Goal: Transaction & Acquisition: Purchase product/service

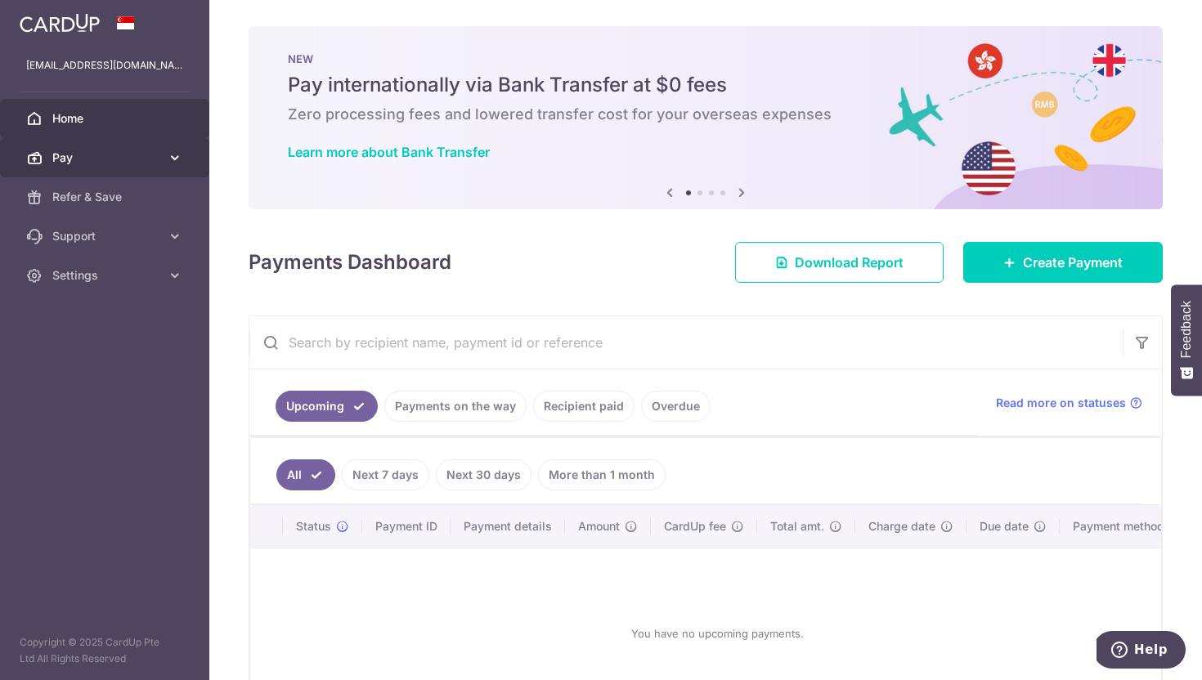
click at [173, 156] on icon at bounding box center [175, 158] width 16 height 16
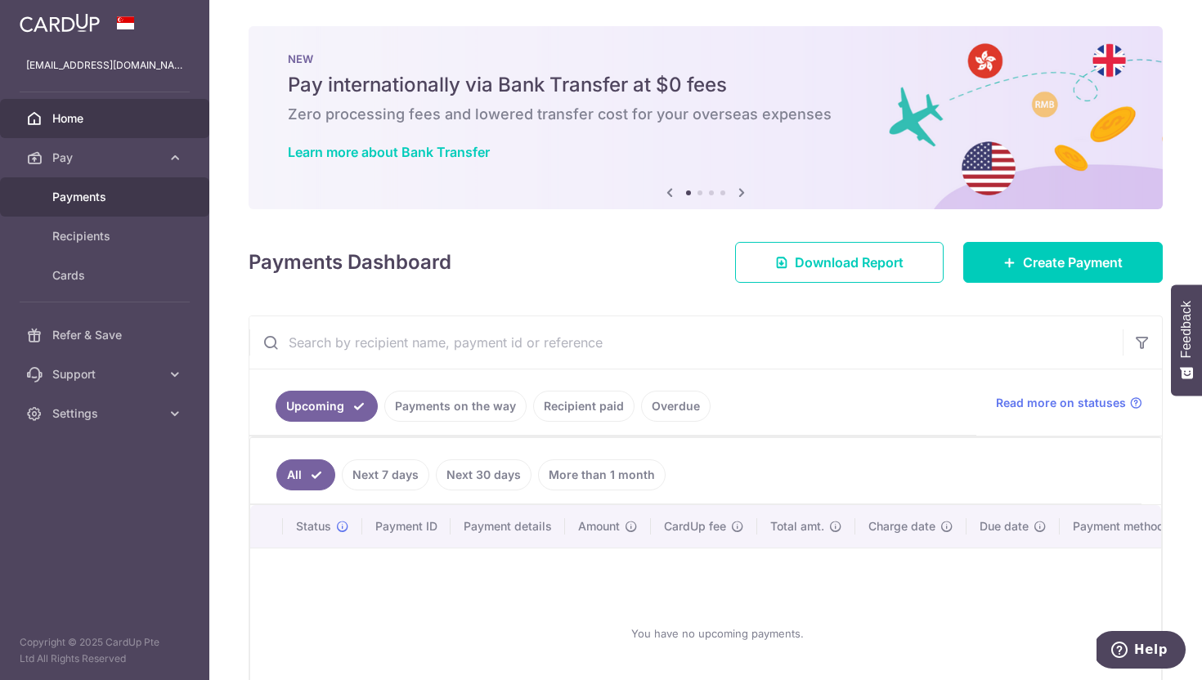
click at [119, 202] on span "Payments" at bounding box center [106, 197] width 108 height 16
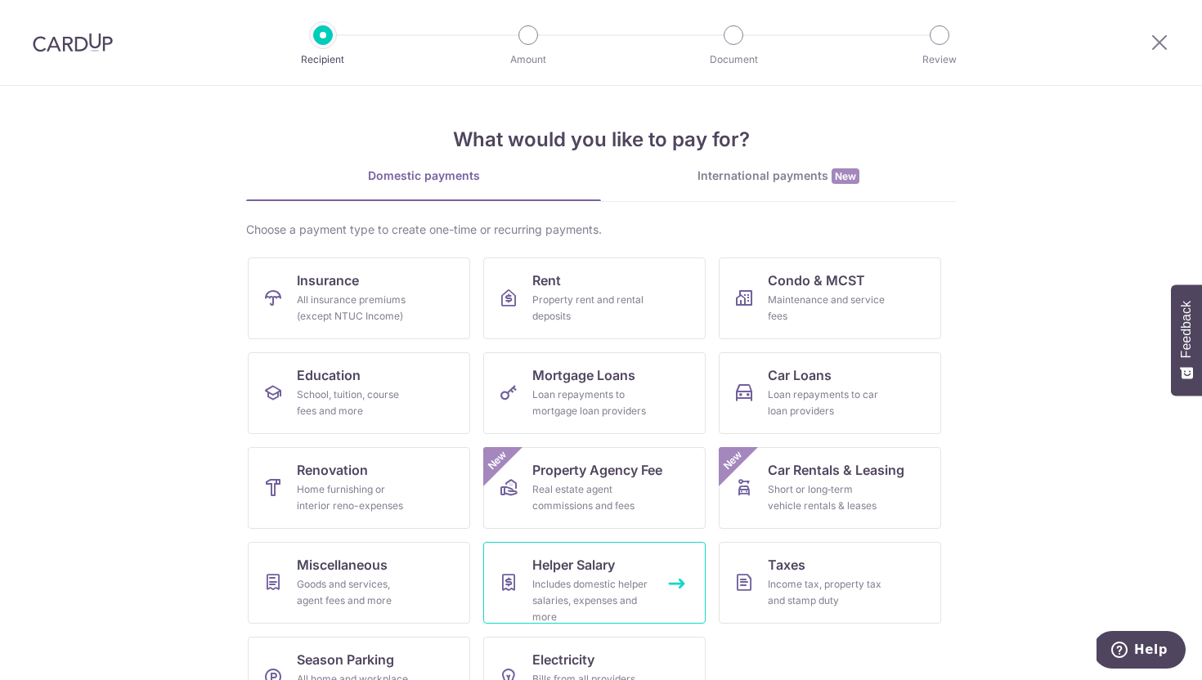
click at [587, 572] on span "Helper Salary" at bounding box center [573, 565] width 83 height 20
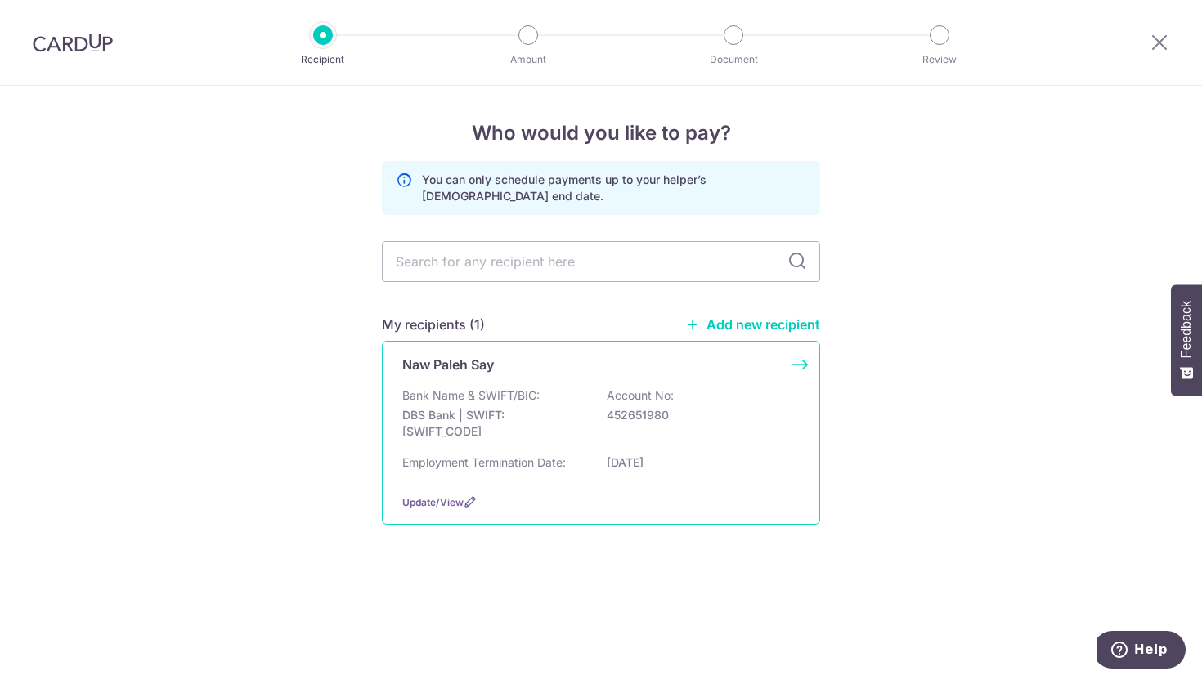
click at [732, 395] on div "Bank Name & SWIFT/BIC: DBS Bank | SWIFT: DBSSSGSGXXX Account No: 452651980" at bounding box center [600, 418] width 397 height 61
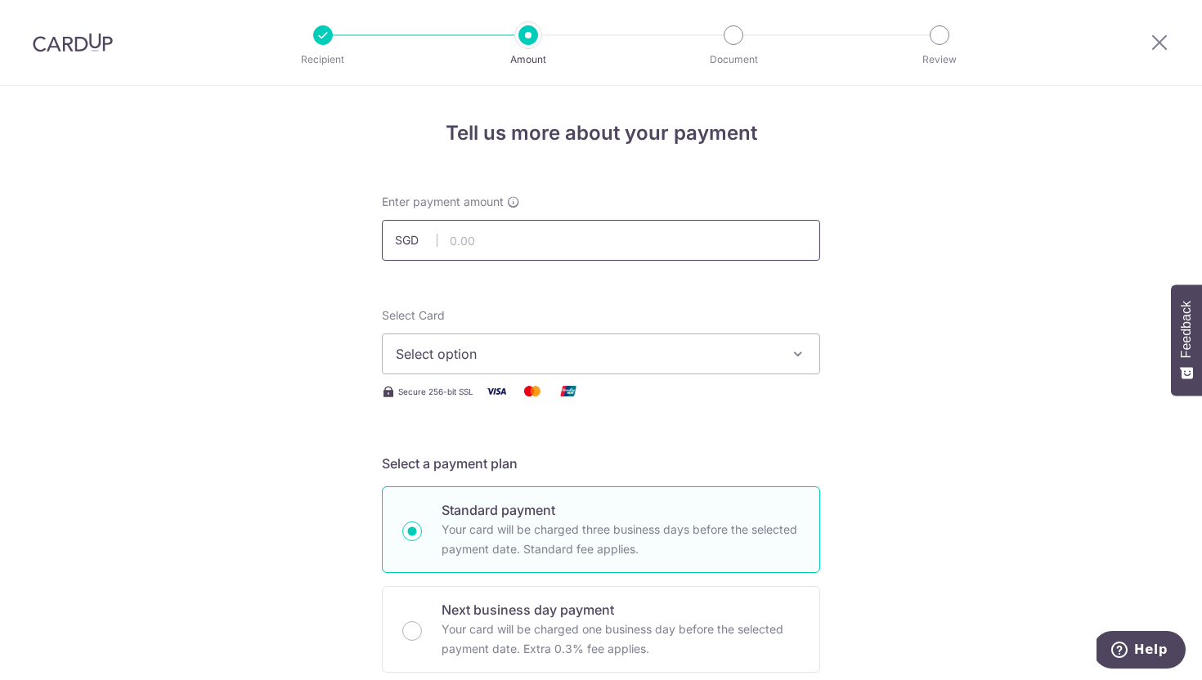
click at [545, 240] on input "text" at bounding box center [601, 240] width 438 height 41
type input "450.00"
click at [498, 358] on span "Select option" at bounding box center [586, 354] width 381 height 20
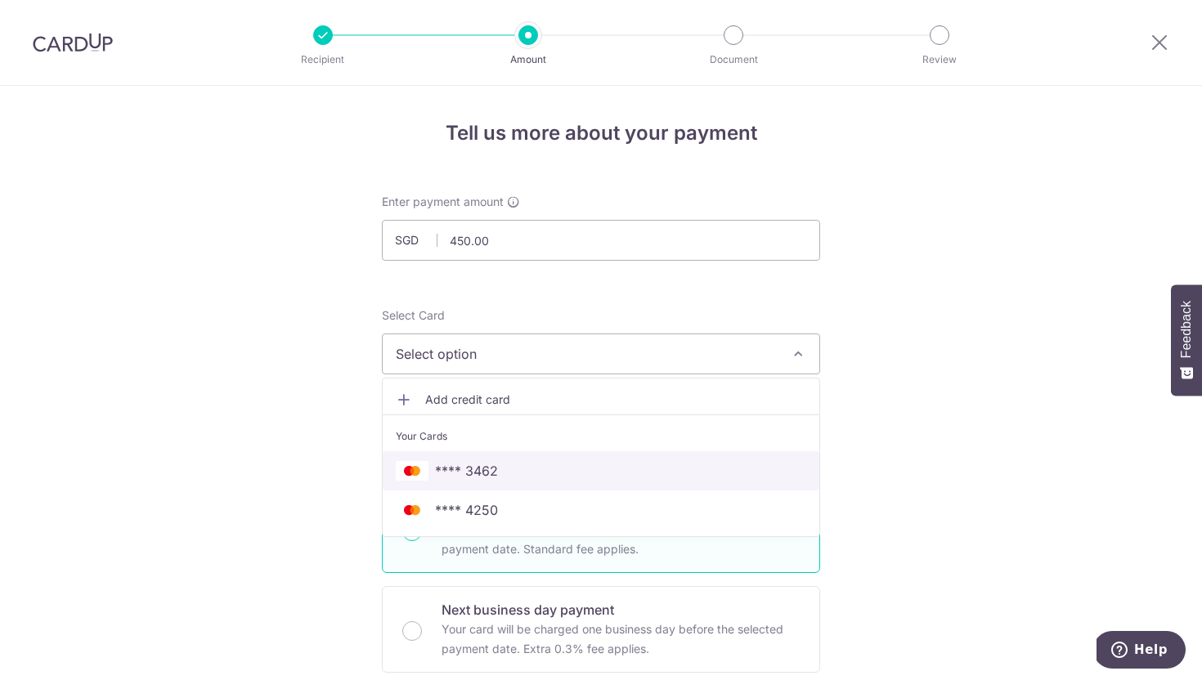
click at [491, 472] on span "**** 3462" at bounding box center [466, 471] width 63 height 20
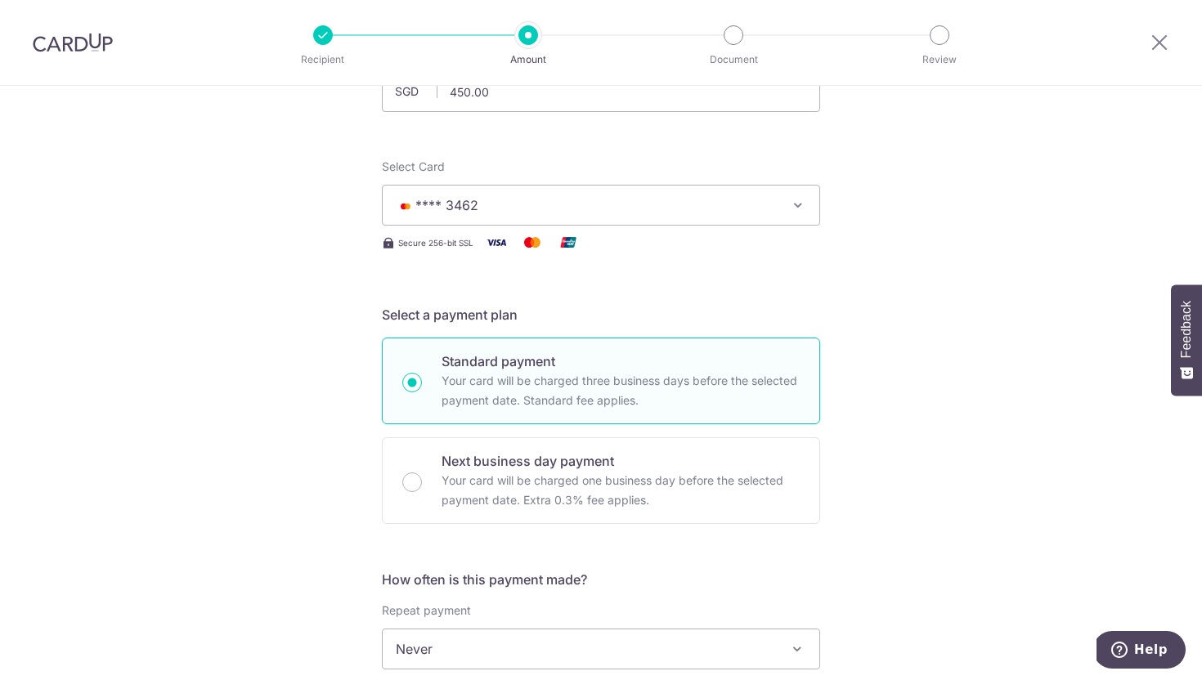
scroll to position [150, 0]
click at [1023, 469] on div "Tell us more about your payment Enter payment amount SGD 450.00 450.00 Select C…" at bounding box center [601, 675] width 1202 height 1479
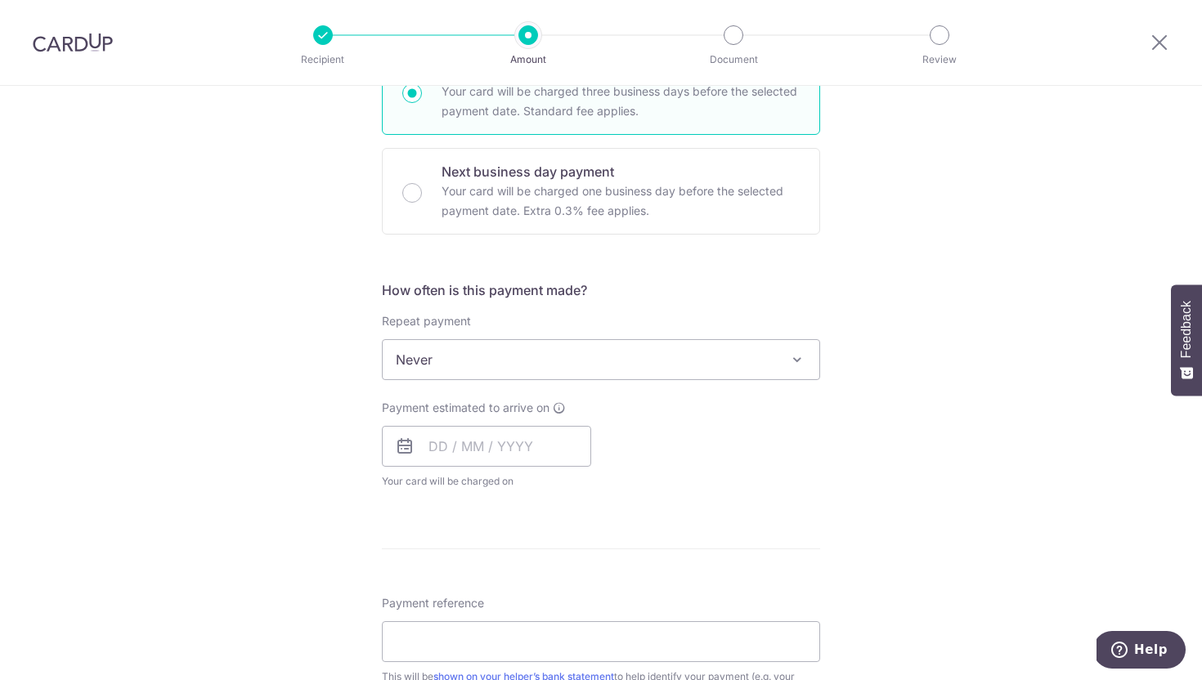
scroll to position [477, 0]
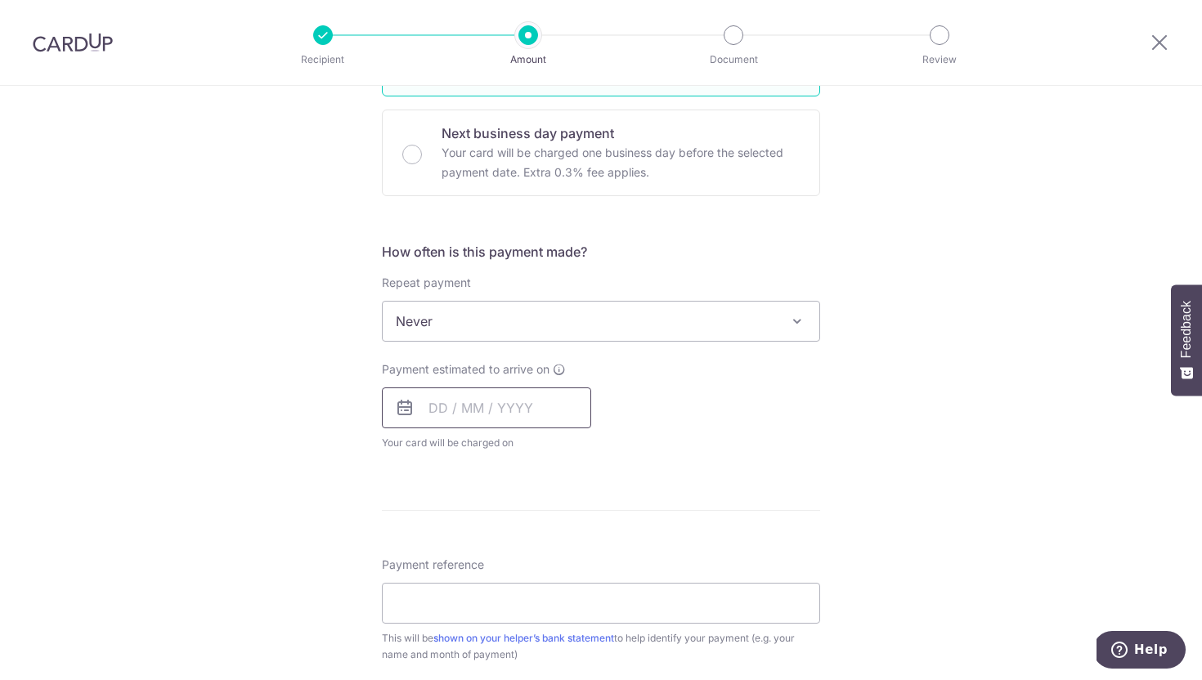
click at [431, 422] on input "text" at bounding box center [486, 408] width 209 height 41
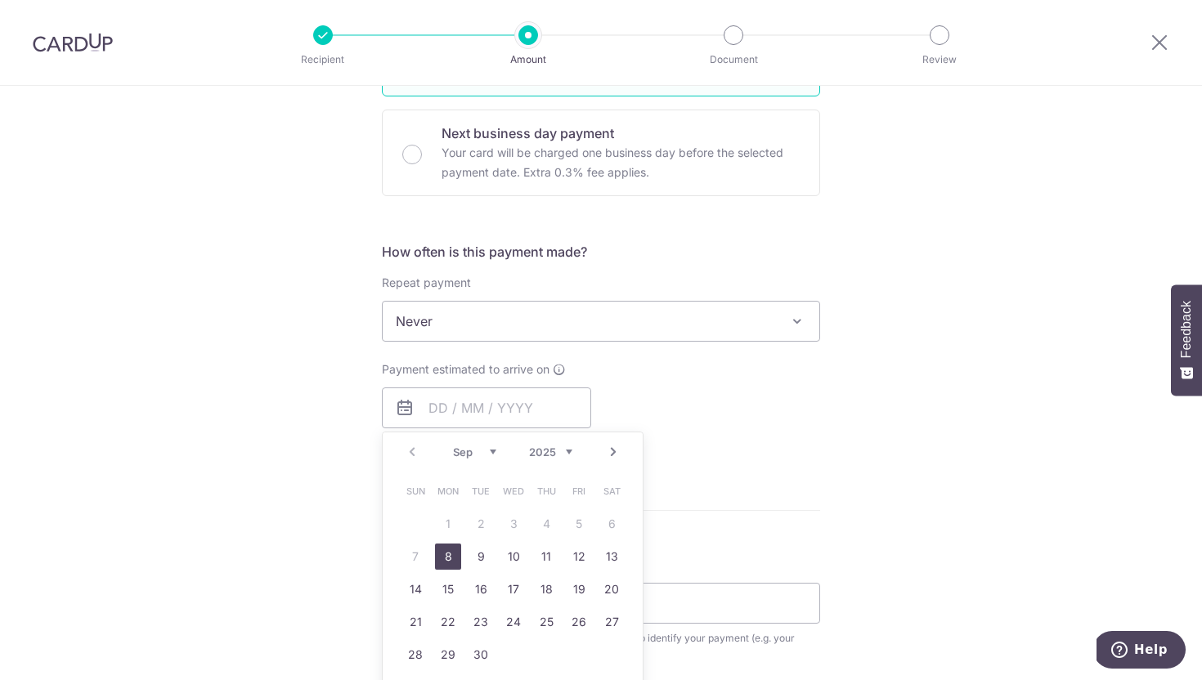
click at [668, 398] on div "Payment estimated to arrive on Prev Next Sep Oct Nov Dec 2025 2026 2027 2028 20…" at bounding box center [601, 406] width 458 height 90
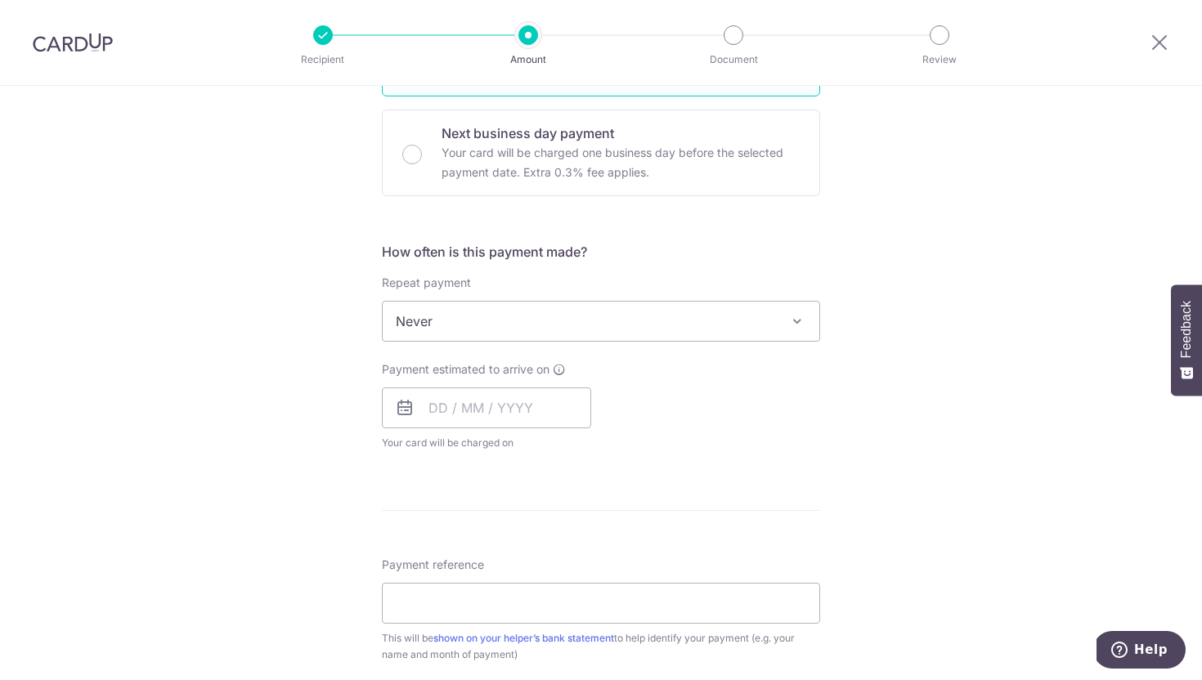
click at [402, 409] on icon at bounding box center [405, 408] width 20 height 20
click at [398, 409] on icon at bounding box center [405, 408] width 20 height 20
click at [464, 410] on input "text" at bounding box center [486, 408] width 209 height 41
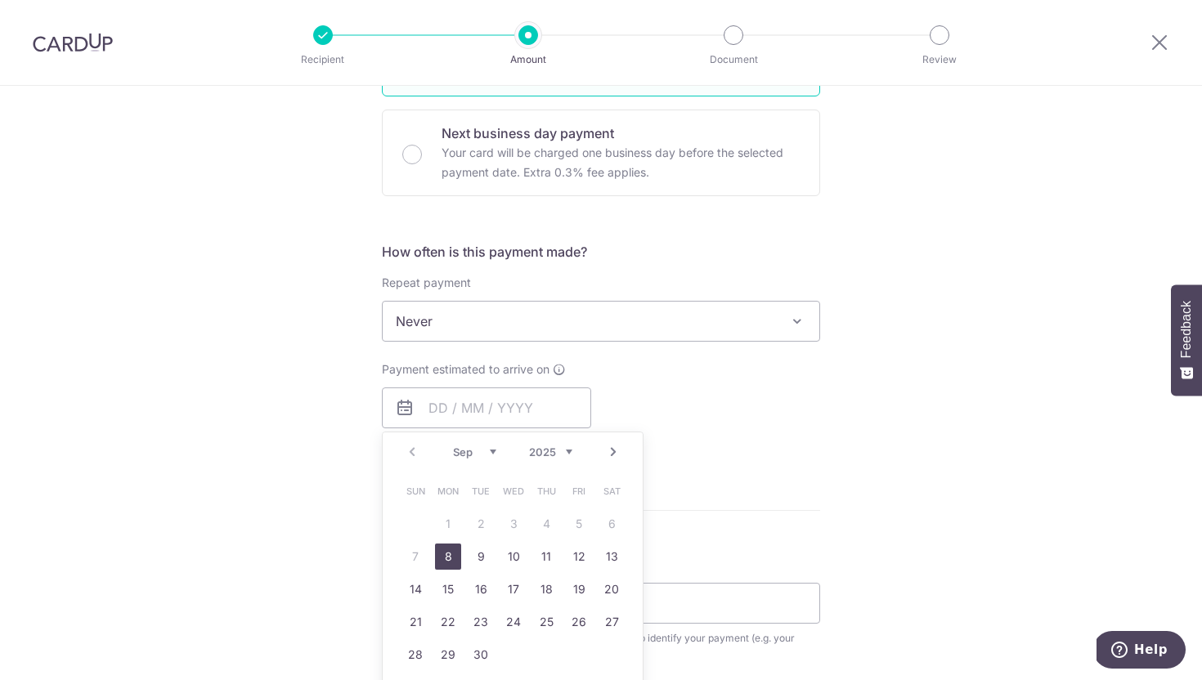
click at [441, 555] on link "8" at bounding box center [448, 557] width 26 height 26
type input "08/09/2025"
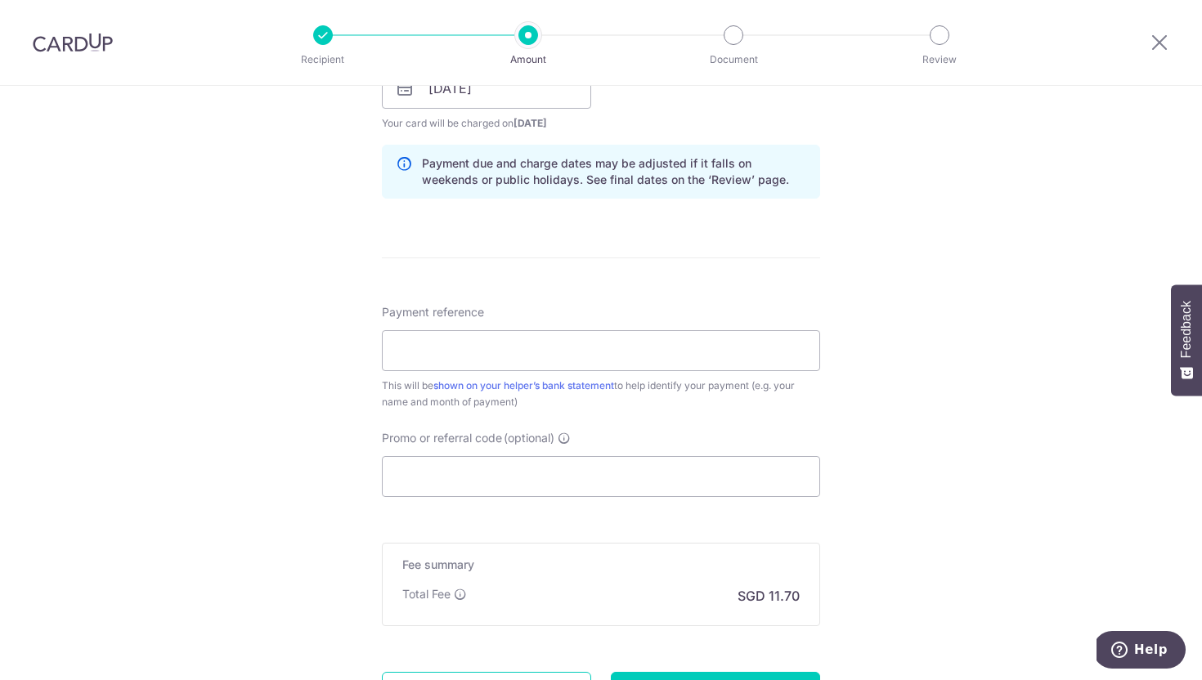
scroll to position [852, 0]
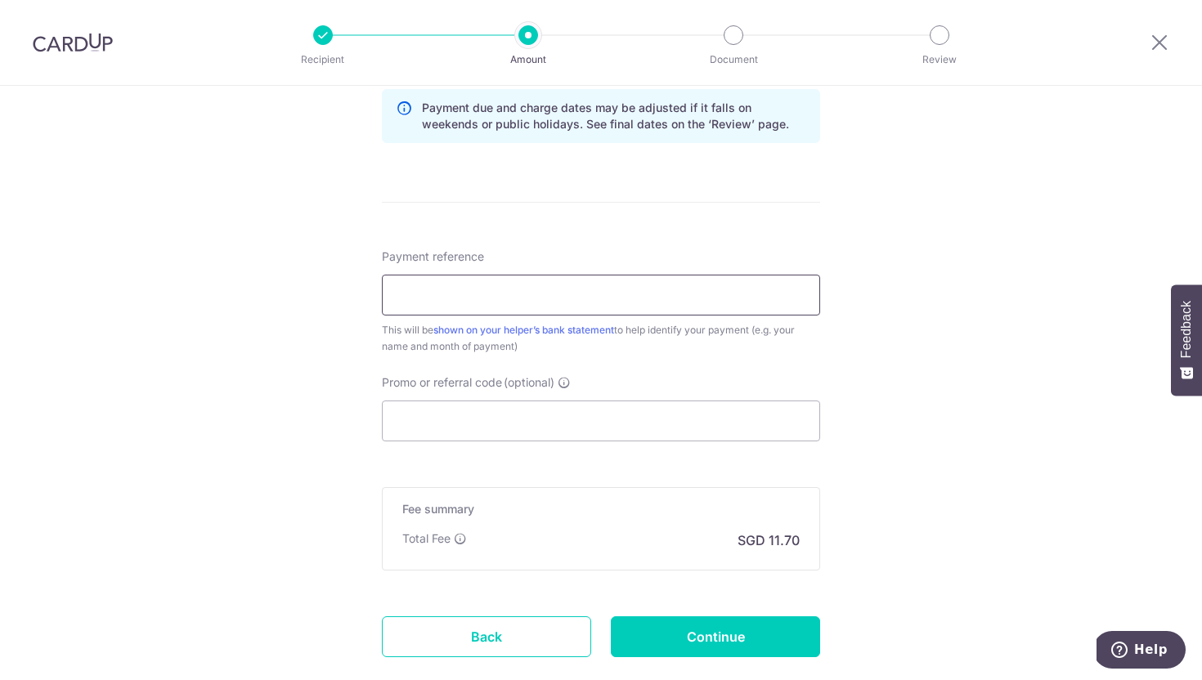
click at [543, 295] on input "Payment reference" at bounding box center [601, 295] width 438 height 41
type input "Paa Lee Payment"
click at [573, 422] on input "Promo or referral code (optional)" at bounding box center [601, 421] width 438 height 41
paste input "OFF225"
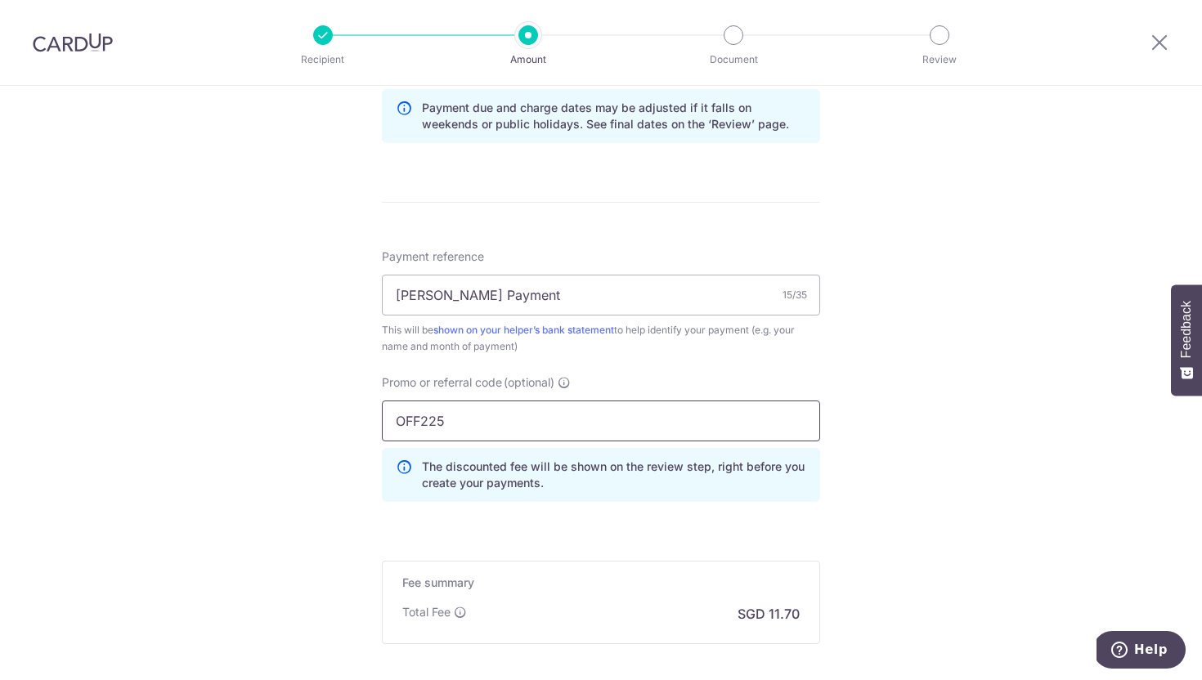
type input "OFF225"
click at [1144, 482] on div "Tell us more about your payment Enter payment amount SGD 450.00 450.00 Select C…" at bounding box center [601, 44] width 1202 height 1620
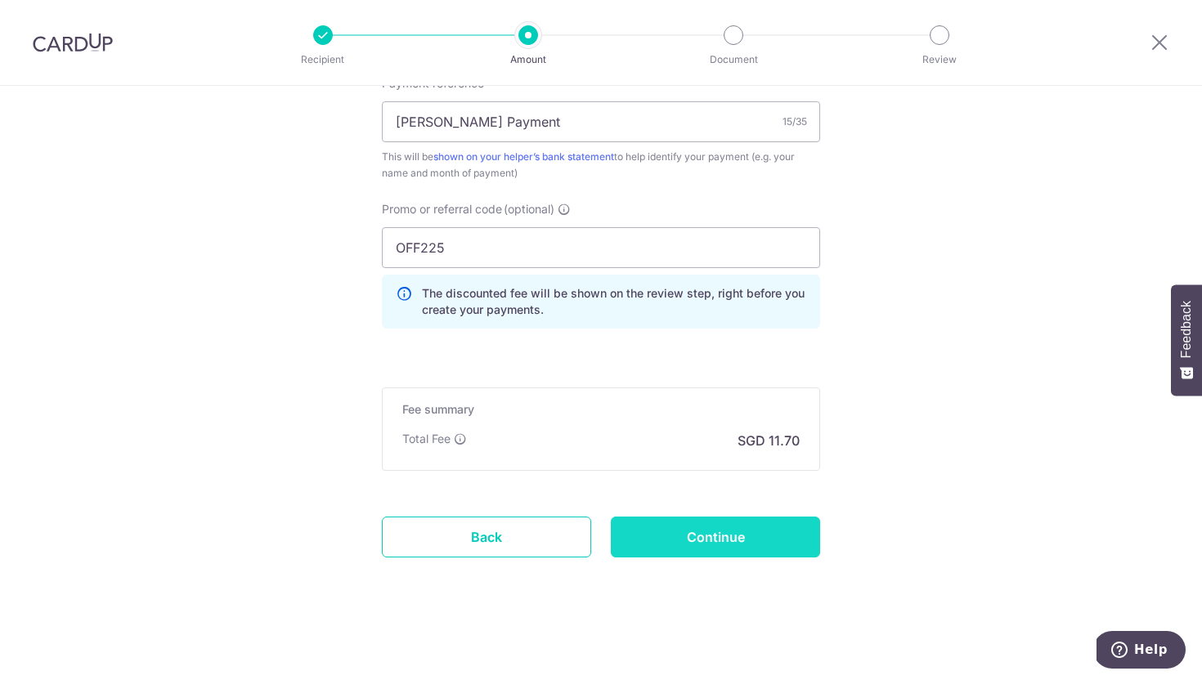
click at [726, 545] on input "Continue" at bounding box center [715, 537] width 209 height 41
type input "Create Schedule"
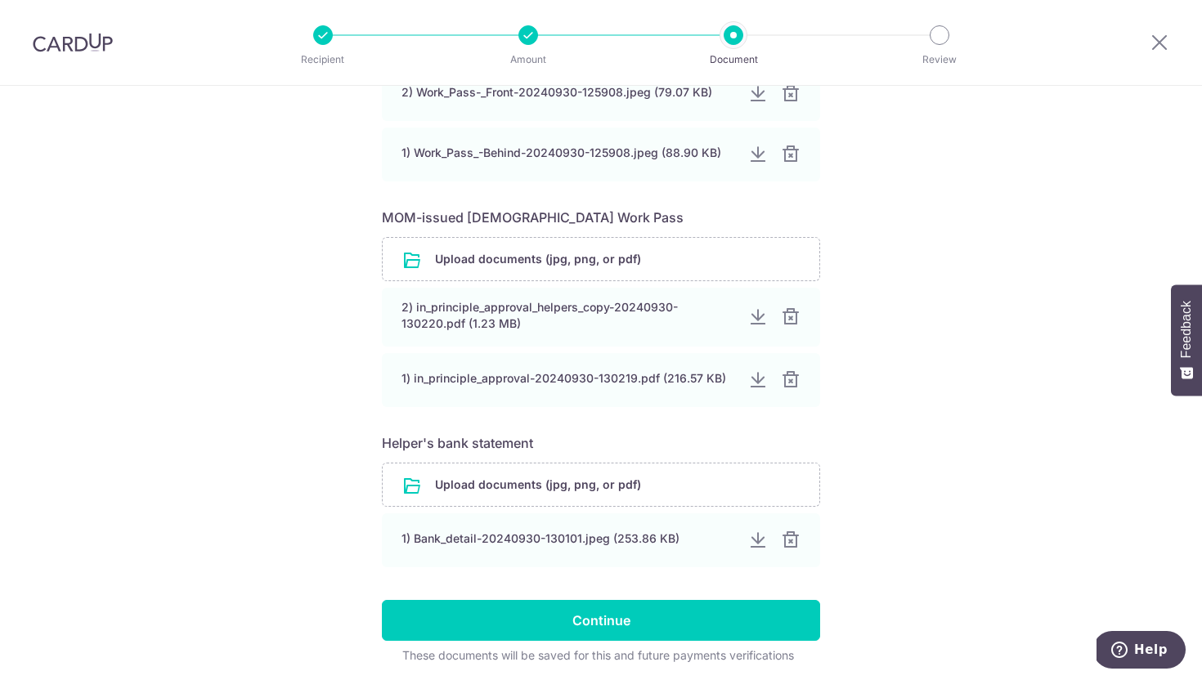
scroll to position [817, 0]
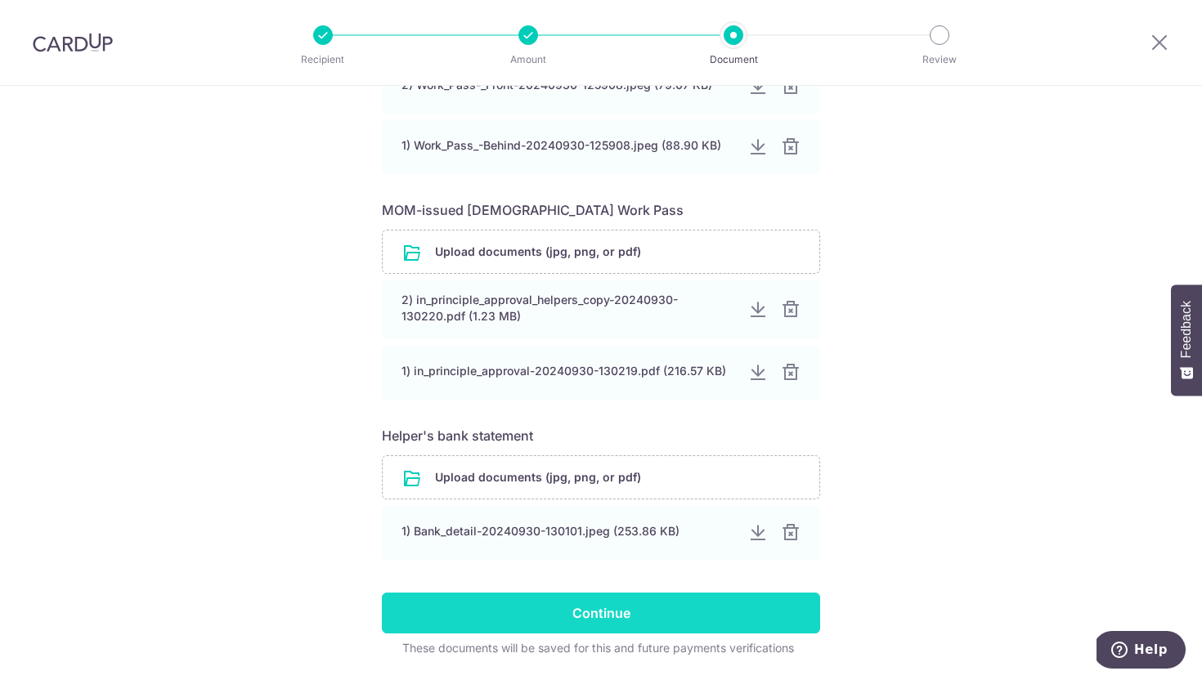
click at [658, 613] on input "Continue" at bounding box center [601, 613] width 438 height 41
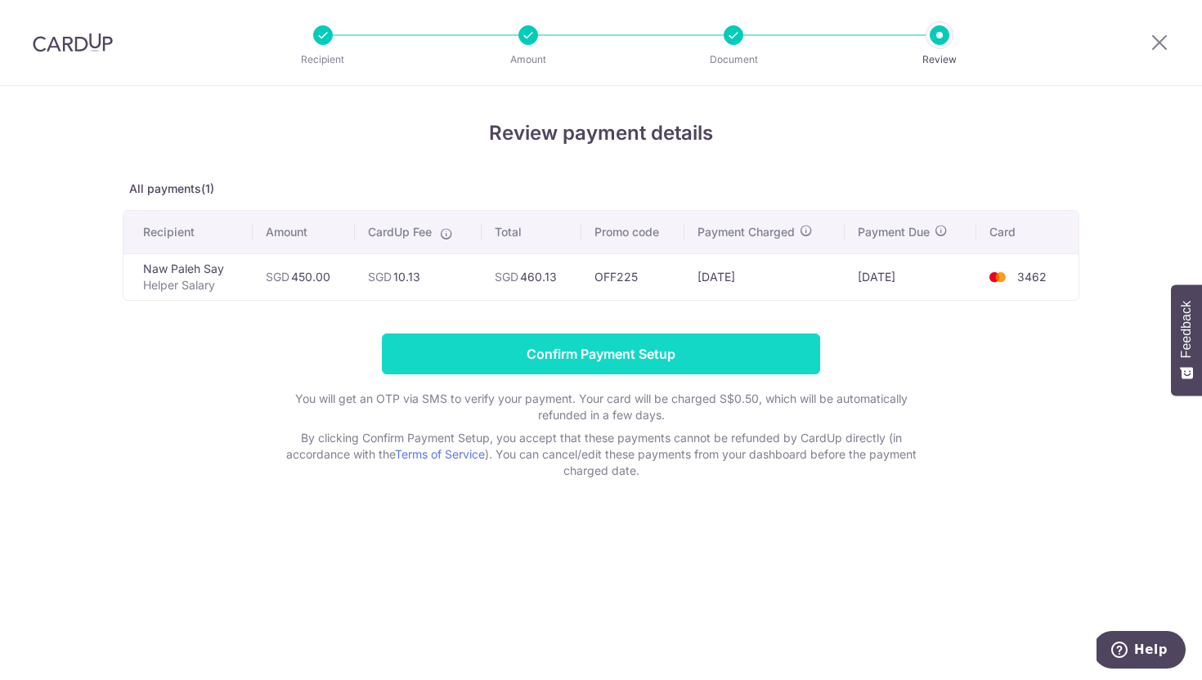
click at [617, 352] on input "Confirm Payment Setup" at bounding box center [601, 354] width 438 height 41
